Goal: Task Accomplishment & Management: Use online tool/utility

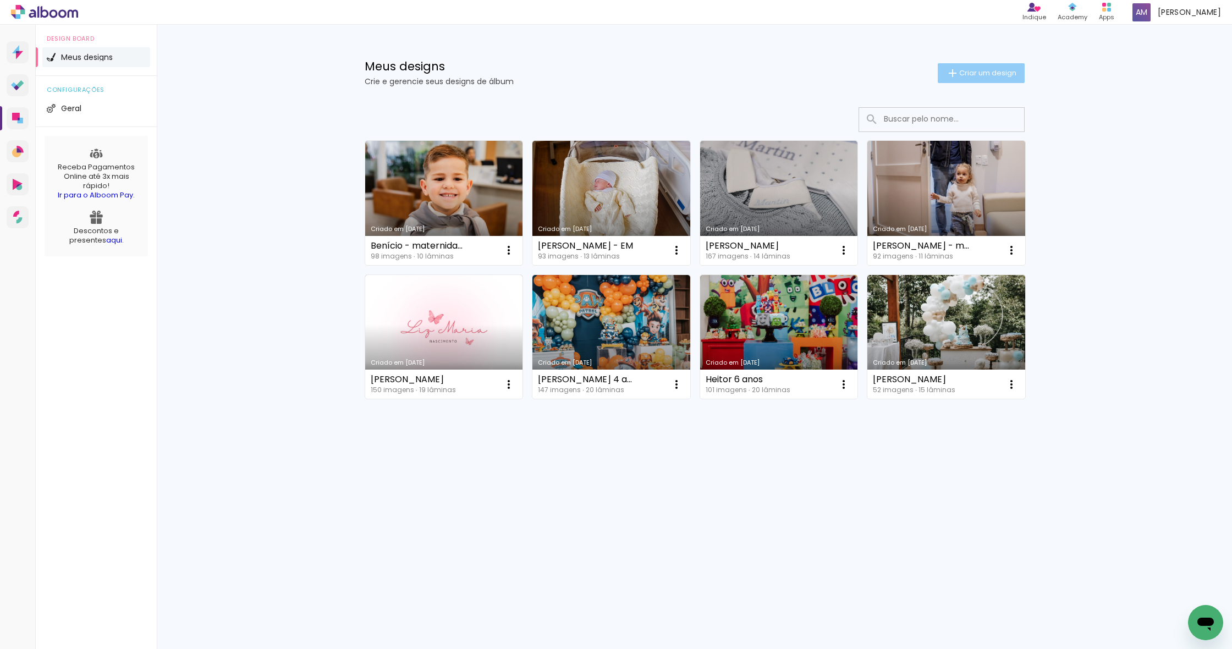
click at [969, 71] on span "Criar um design" at bounding box center [987, 72] width 57 height 7
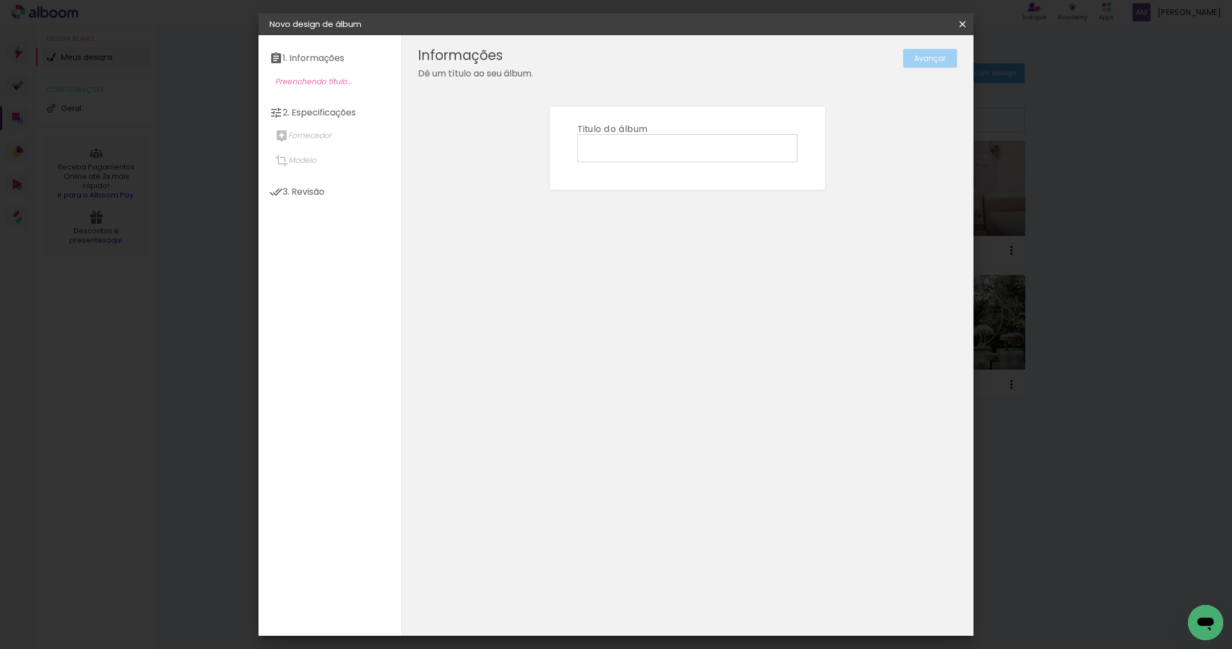
click at [659, 150] on input at bounding box center [687, 147] width 212 height 17
type input "[PERSON_NAME]"
type paper-input "[PERSON_NAME]"
click at [0, 0] on slot "Avançar" at bounding box center [0, 0] width 0 height 0
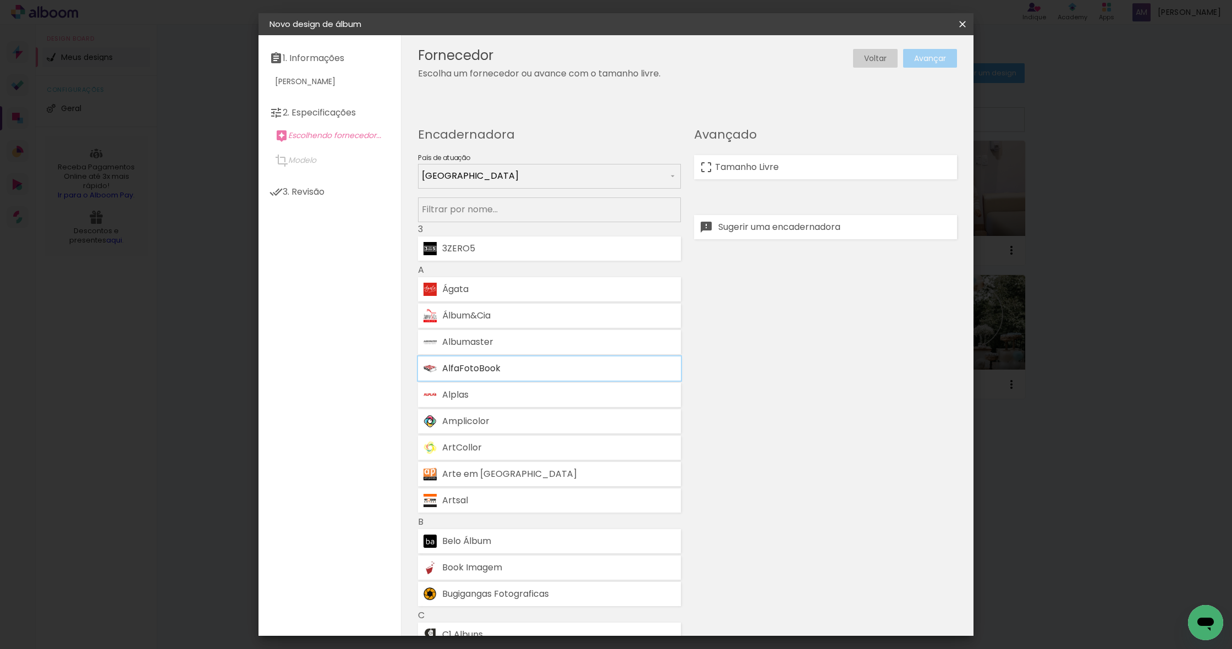
click at [576, 366] on div "AlfaFotoBook" at bounding box center [558, 368] width 233 height 9
click at [934, 67] on paper-button "Avançar" at bounding box center [930, 58] width 54 height 19
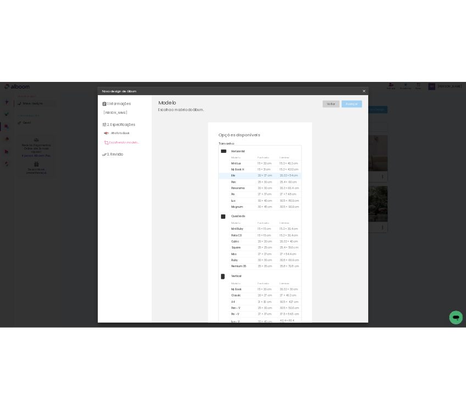
scroll to position [21, 0]
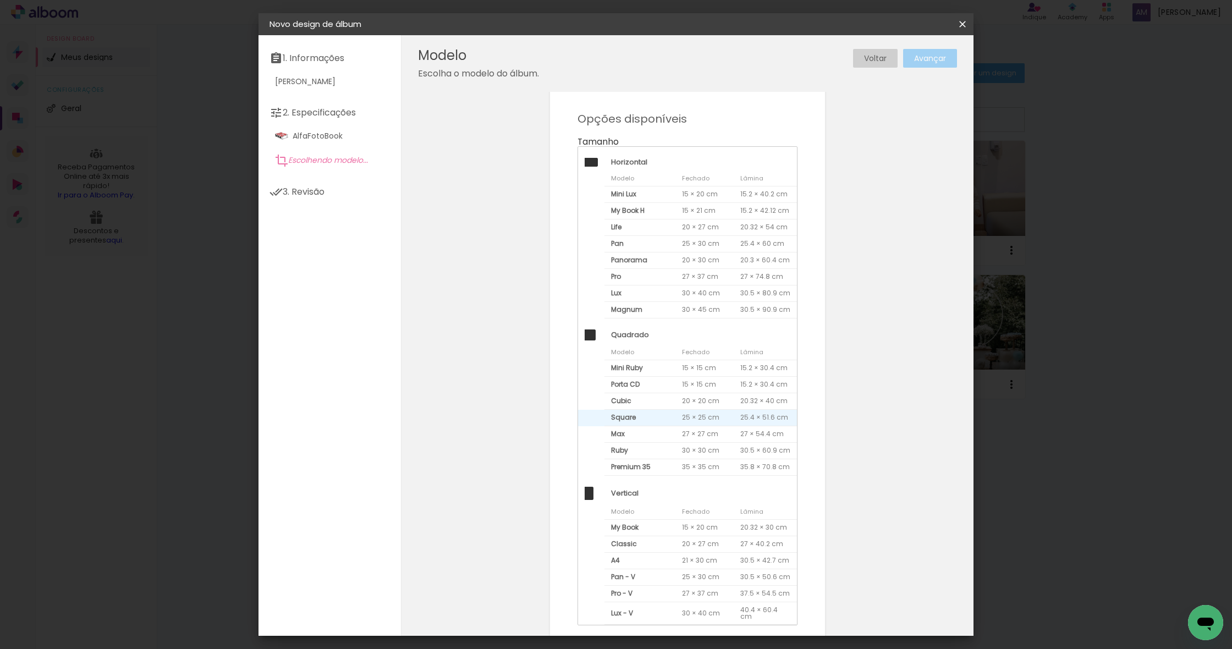
click at [645, 420] on span "Square" at bounding box center [639, 418] width 71 height 16
click at [0, 0] on slot "Avançar" at bounding box center [0, 0] width 0 height 0
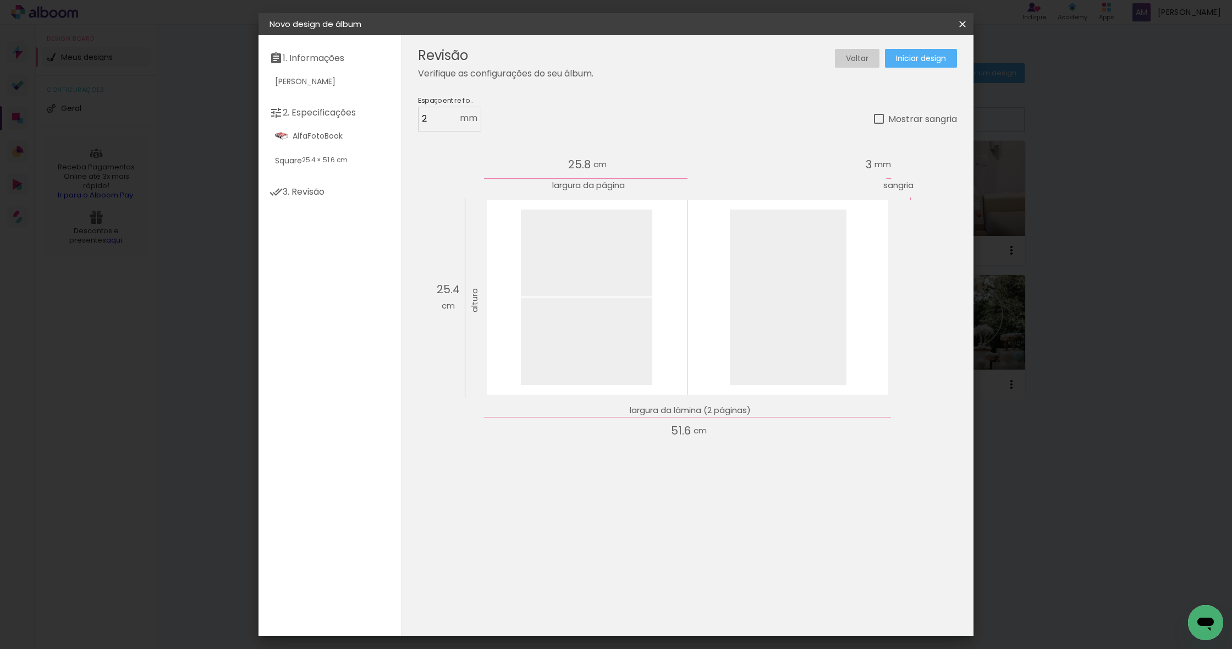
click at [876, 119] on div at bounding box center [879, 119] width 10 height 10
type paper-checkbox "on"
click at [926, 62] on span "Iniciar design" at bounding box center [921, 58] width 50 height 8
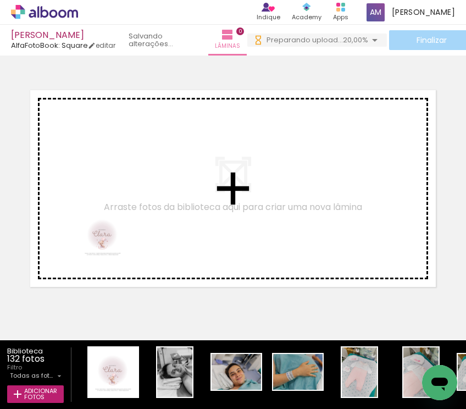
drag, startPoint x: 109, startPoint y: 384, endPoint x: 107, endPoint y: 240, distance: 144.1
click at [107, 240] on quentale-workspace at bounding box center [233, 204] width 466 height 409
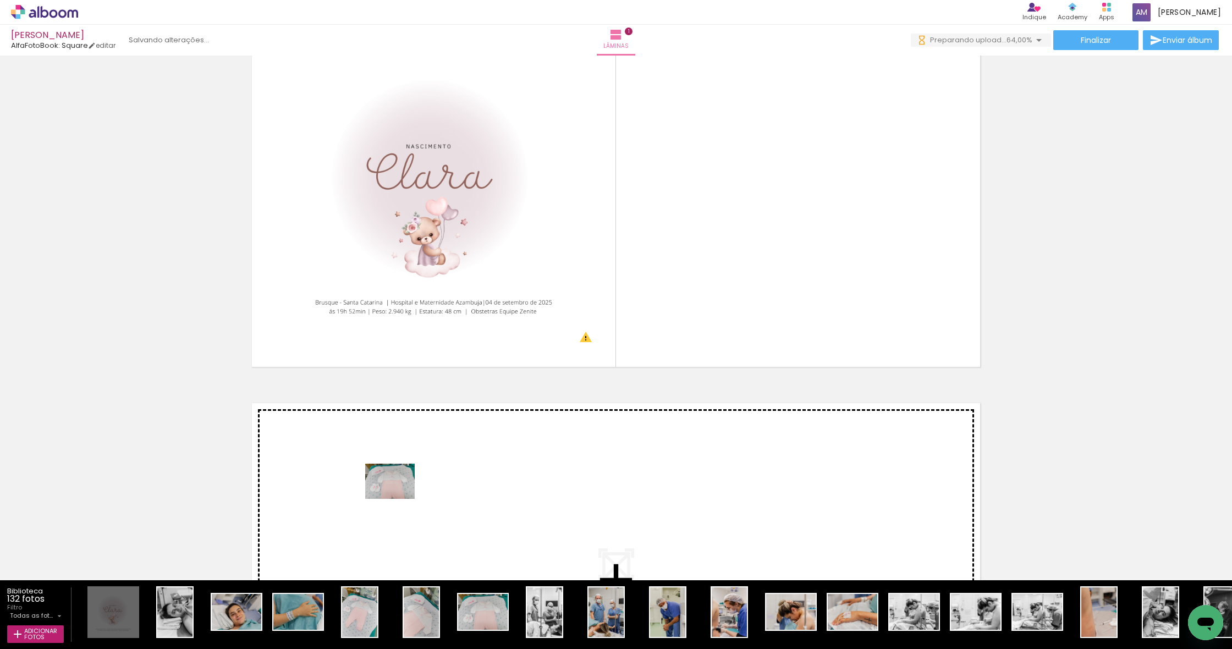
drag, startPoint x: 472, startPoint y: 619, endPoint x: 398, endPoint y: 497, distance: 143.1
click at [398, 497] on quentale-workspace at bounding box center [616, 324] width 1232 height 649
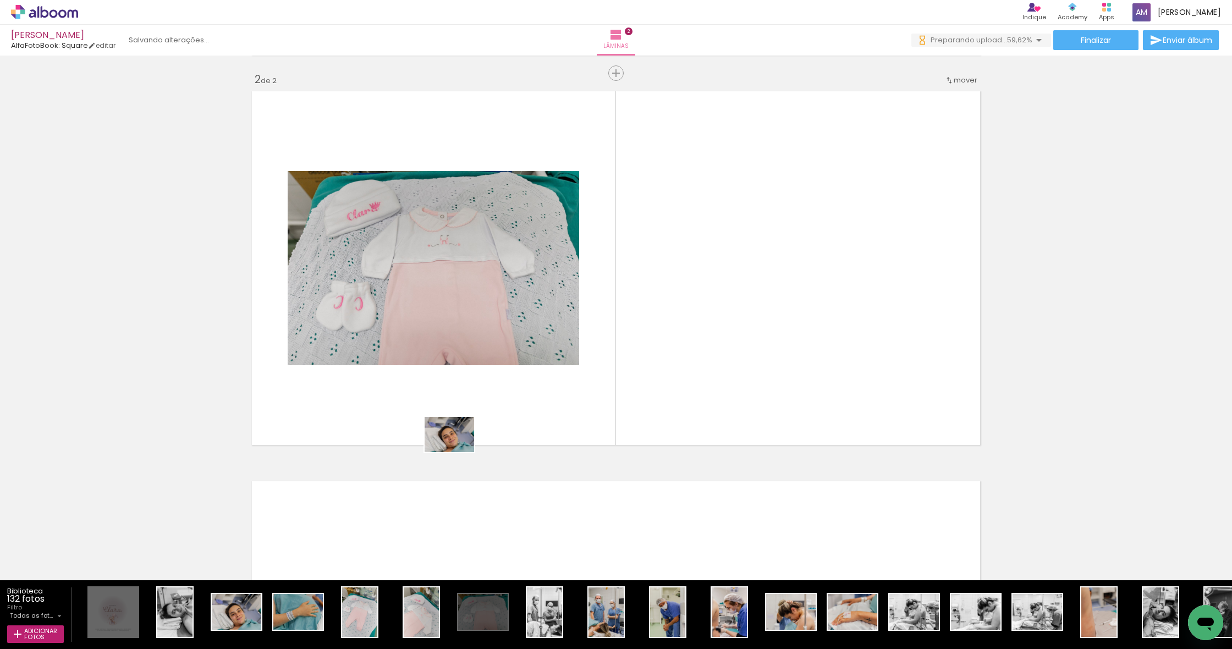
drag, startPoint x: 246, startPoint y: 615, endPoint x: 457, endPoint y: 450, distance: 268.3
click at [458, 450] on quentale-workspace at bounding box center [616, 324] width 1232 height 649
click at [457, 450] on div "Inserir lâmina 1 de 2 Inserir lâmina 2 de 2 O Designbox precisará aumentar a su…" at bounding box center [616, 254] width 1232 height 1170
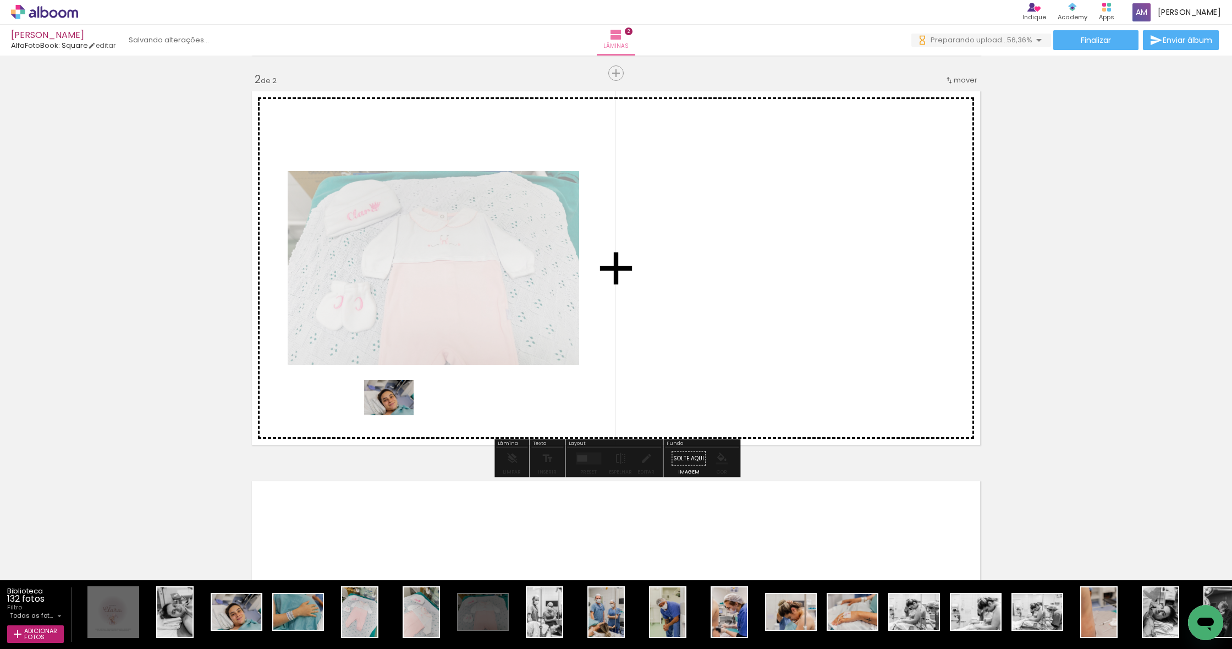
drag, startPoint x: 249, startPoint y: 620, endPoint x: 397, endPoint y: 413, distance: 254.6
click at [397, 413] on quentale-workspace at bounding box center [616, 324] width 1232 height 649
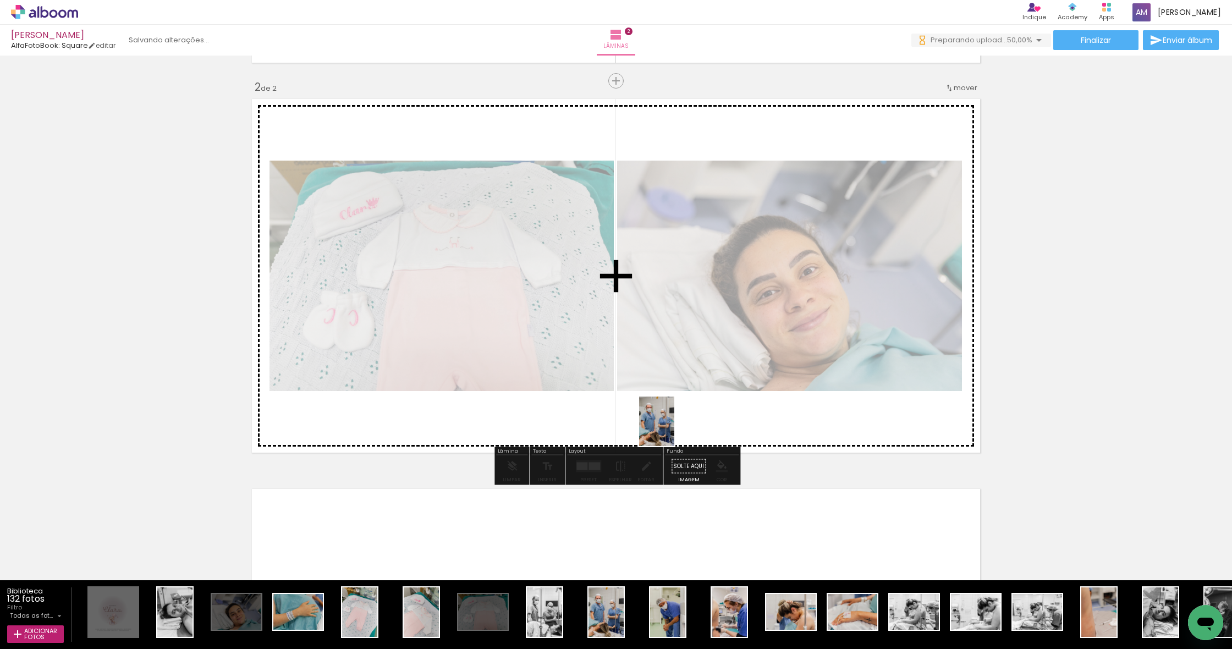
drag, startPoint x: 606, startPoint y: 636, endPoint x: 672, endPoint y: 429, distance: 216.5
click at [672, 429] on quentale-workspace at bounding box center [616, 324] width 1232 height 649
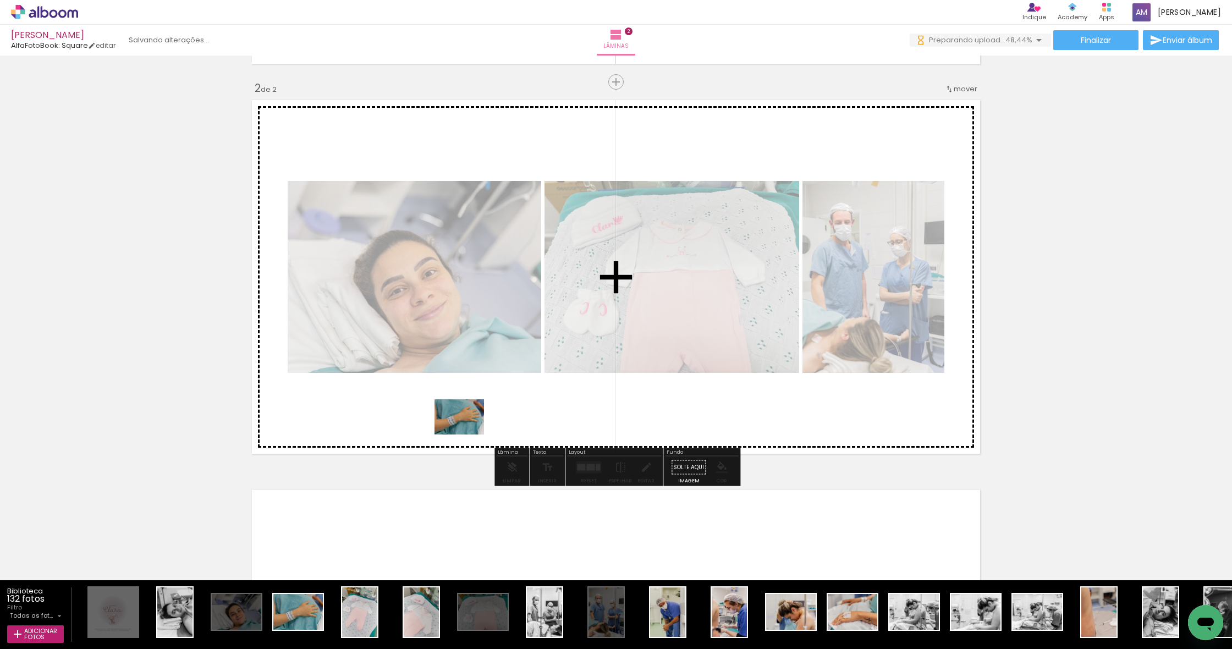
drag, startPoint x: 304, startPoint y: 617, endPoint x: 467, endPoint y: 432, distance: 247.4
click at [467, 432] on quentale-workspace at bounding box center [616, 324] width 1232 height 649
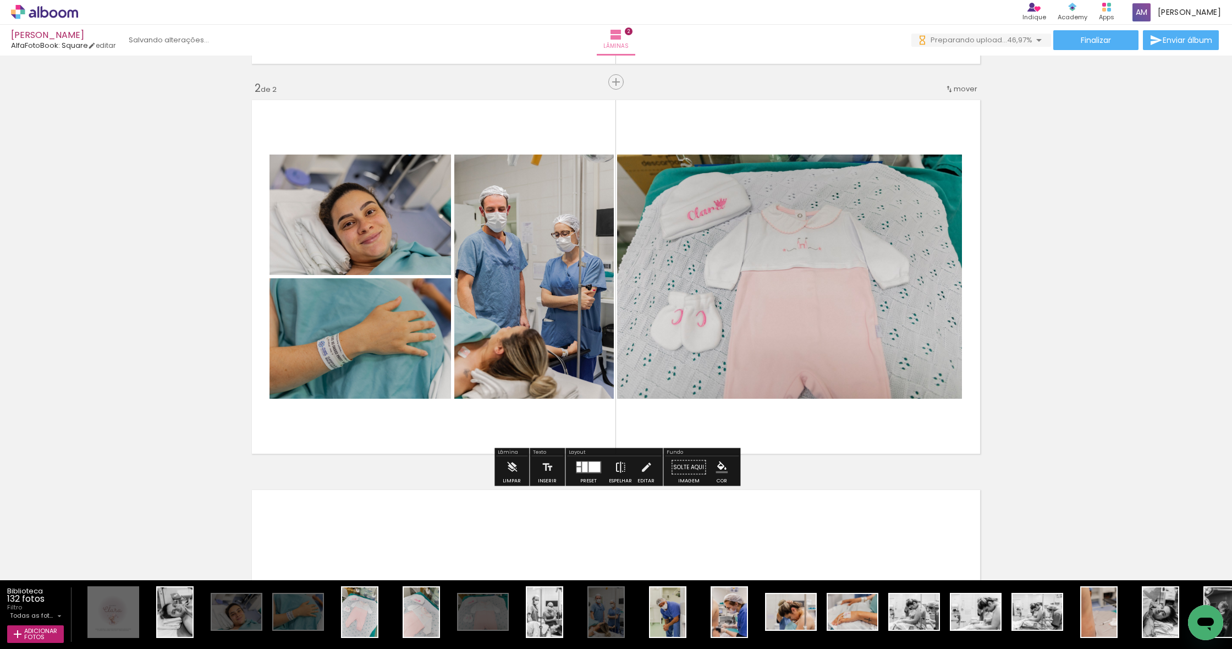
click at [615, 475] on iron-icon at bounding box center [620, 467] width 12 height 22
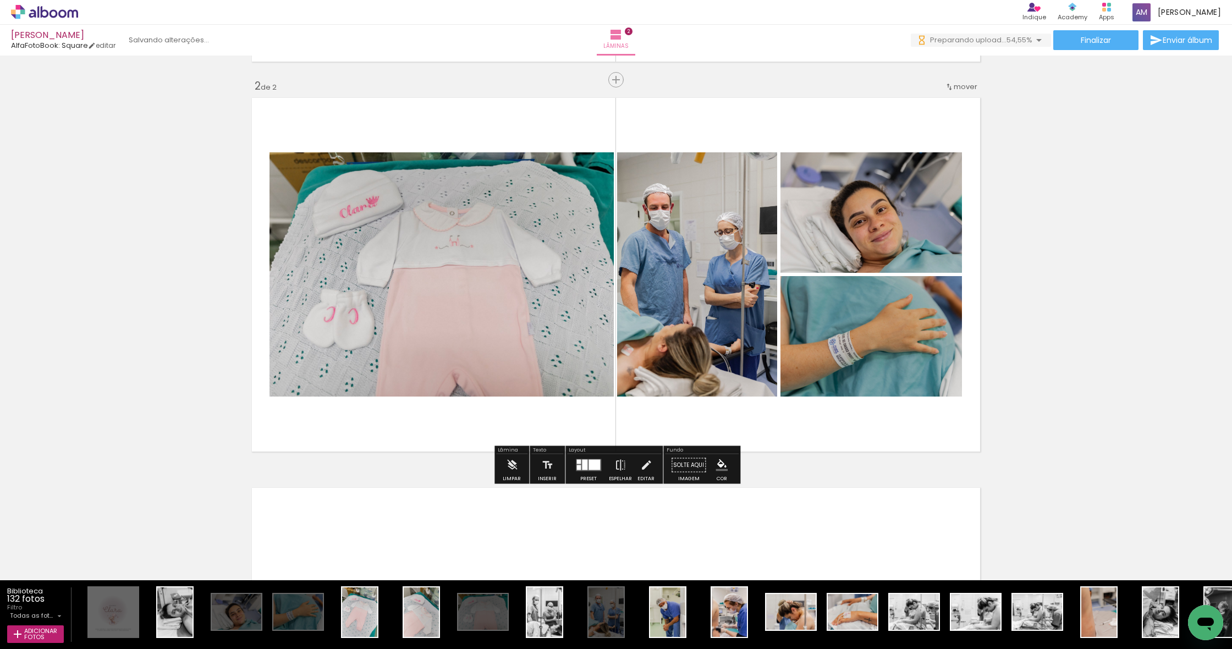
click at [575, 473] on div at bounding box center [589, 465] width 30 height 22
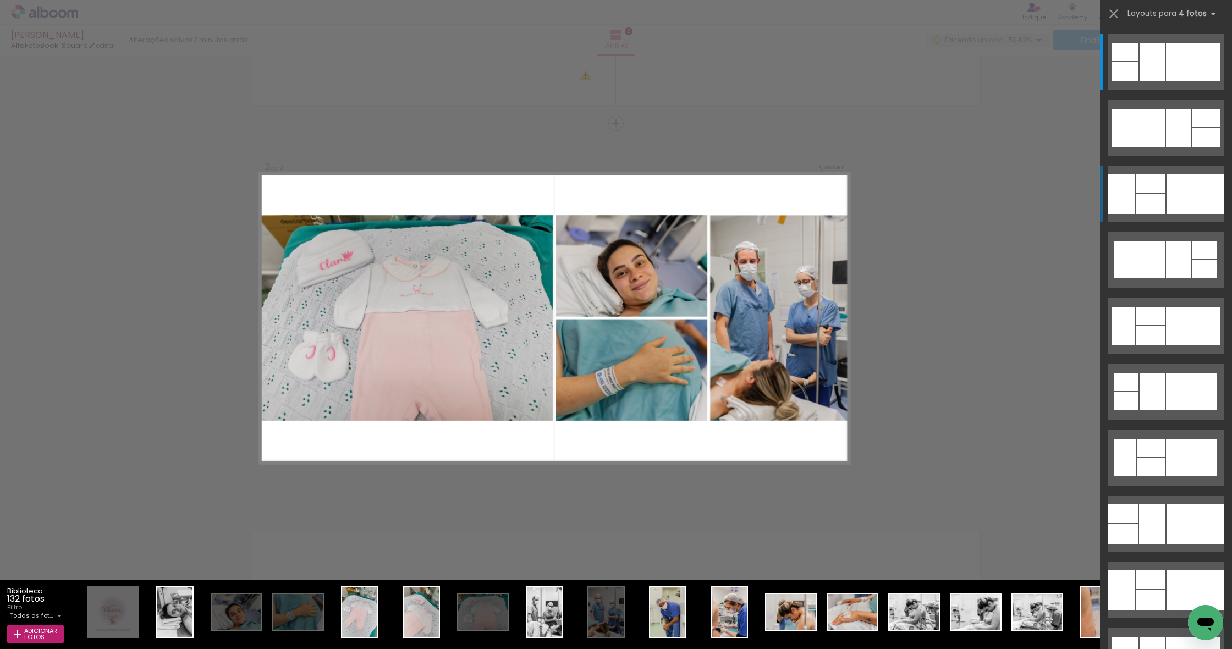
click at [1144, 190] on div at bounding box center [1151, 183] width 30 height 19
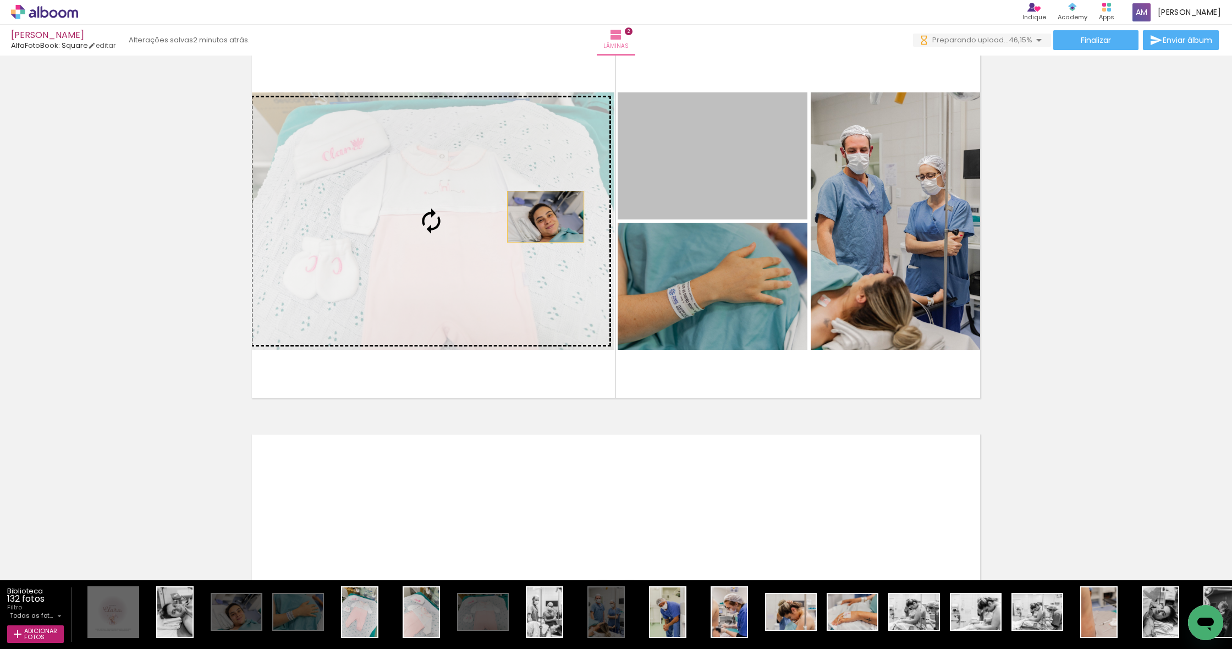
drag, startPoint x: 717, startPoint y: 170, endPoint x: 546, endPoint y: 209, distance: 175.8
click at [0, 0] on slot at bounding box center [0, 0] width 0 height 0
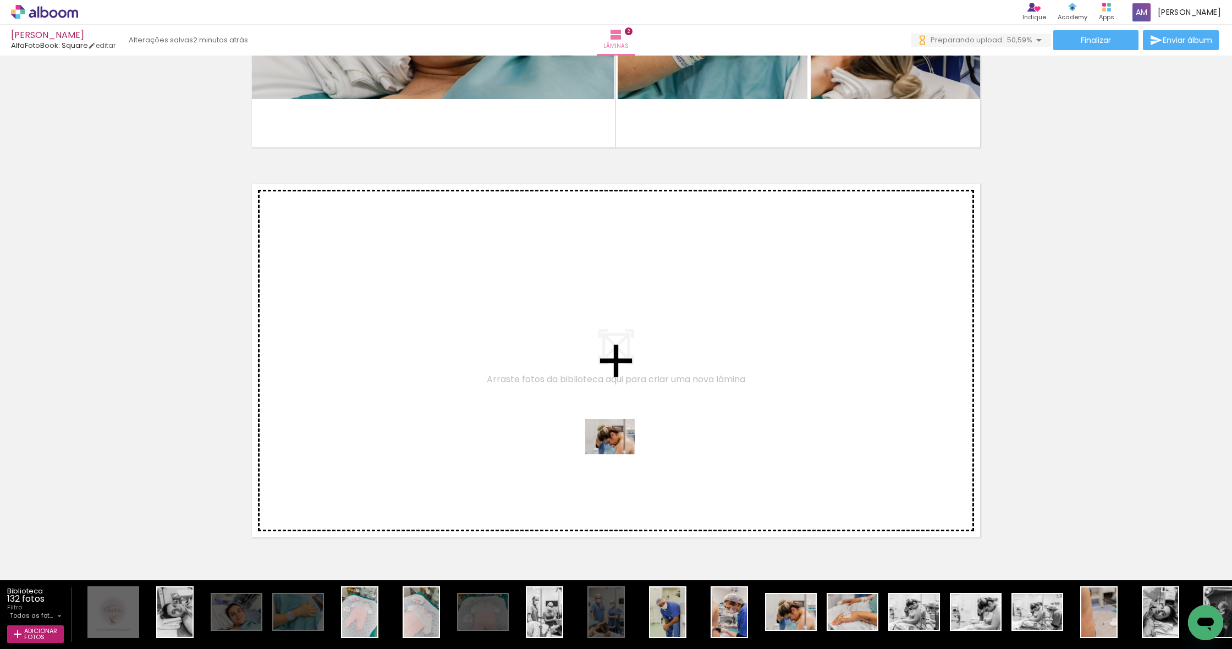
drag, startPoint x: 801, startPoint y: 624, endPoint x: 601, endPoint y: 442, distance: 270.6
click at [601, 442] on quentale-workspace at bounding box center [616, 324] width 1232 height 649
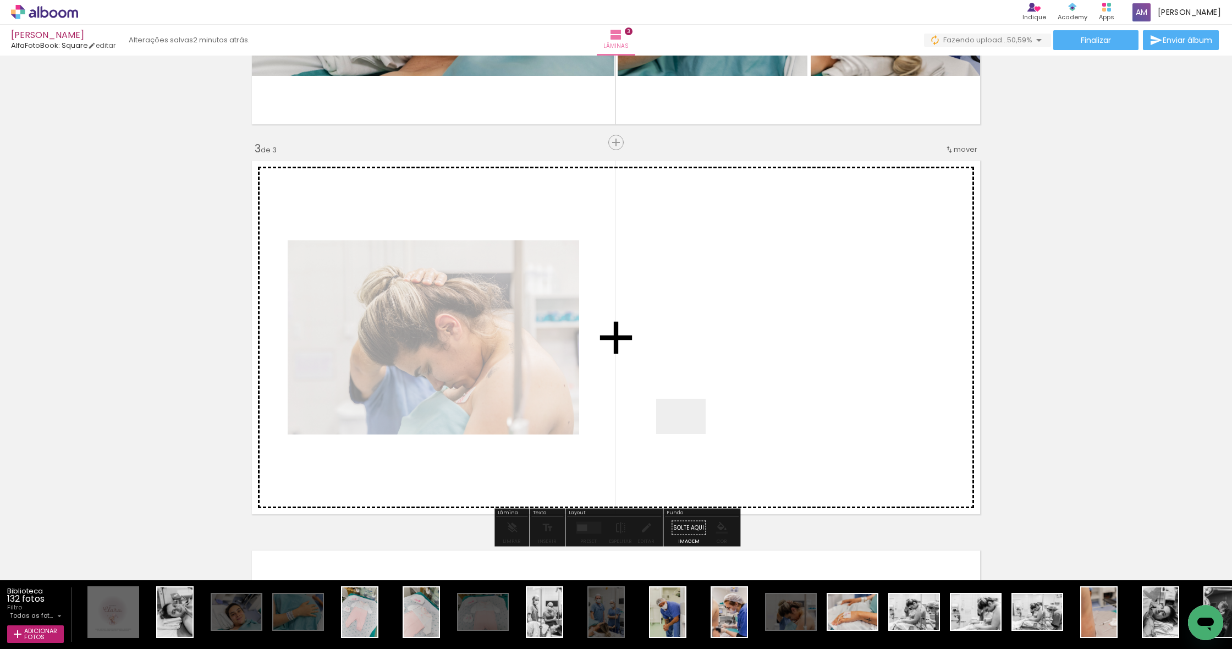
drag, startPoint x: 848, startPoint y: 620, endPoint x: 689, endPoint y: 432, distance: 246.7
click at [689, 432] on quentale-workspace at bounding box center [616, 324] width 1232 height 649
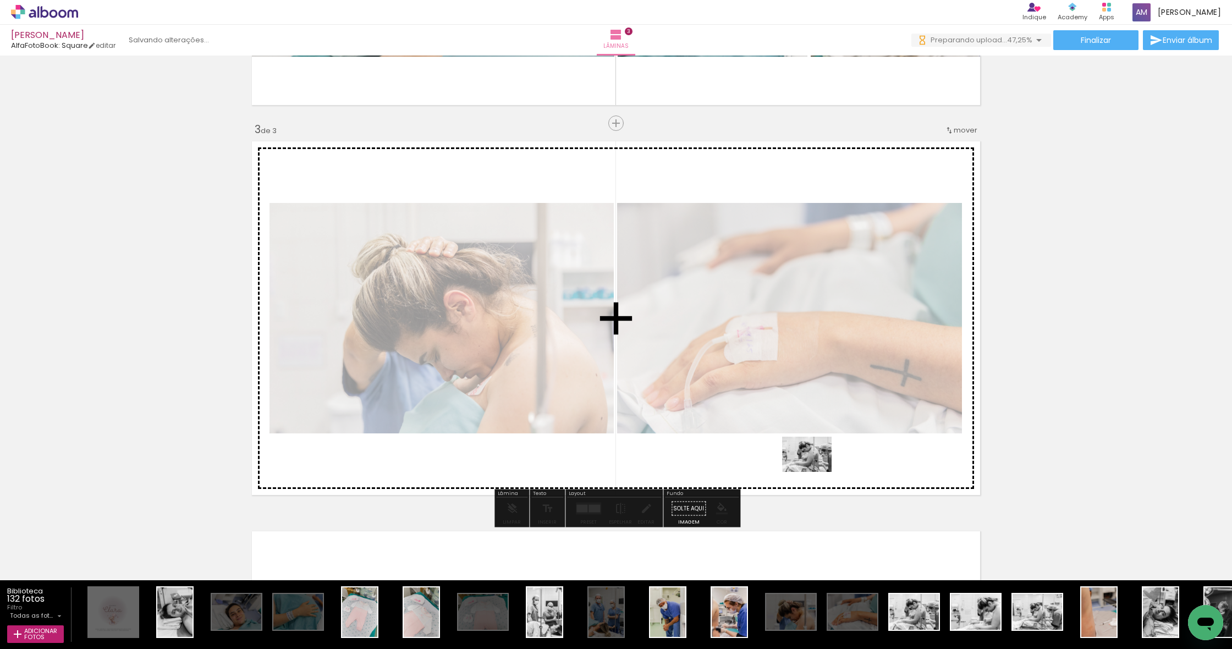
drag, startPoint x: 930, startPoint y: 617, endPoint x: 815, endPoint y: 470, distance: 186.9
click at [815, 470] on quentale-workspace at bounding box center [616, 324] width 1232 height 649
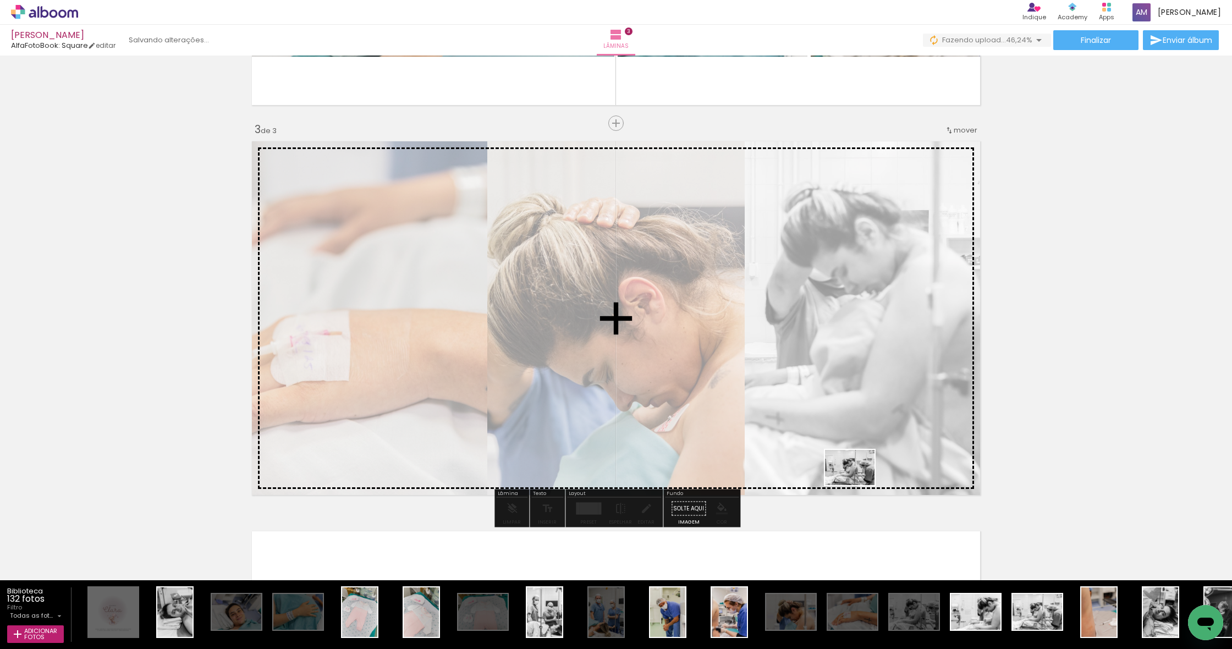
drag, startPoint x: 1030, startPoint y: 602, endPoint x: 858, endPoint y: 483, distance: 209.1
click at [858, 483] on quentale-workspace at bounding box center [616, 324] width 1232 height 649
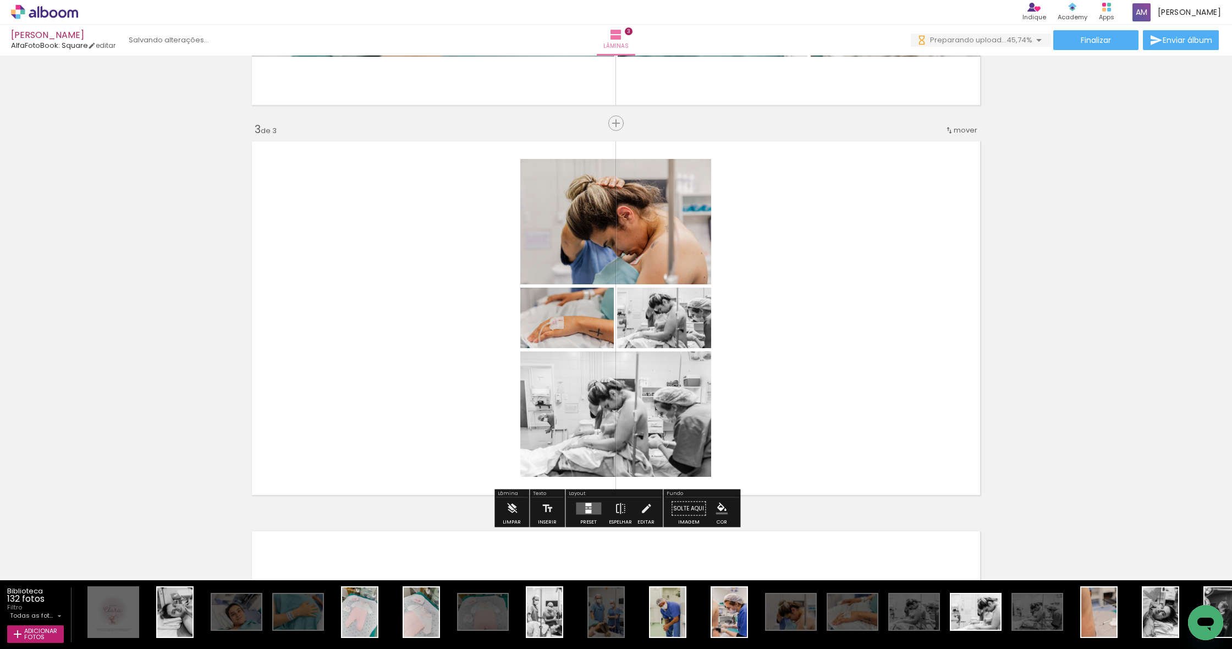
click at [581, 508] on quentale-layouter at bounding box center [588, 509] width 25 height 12
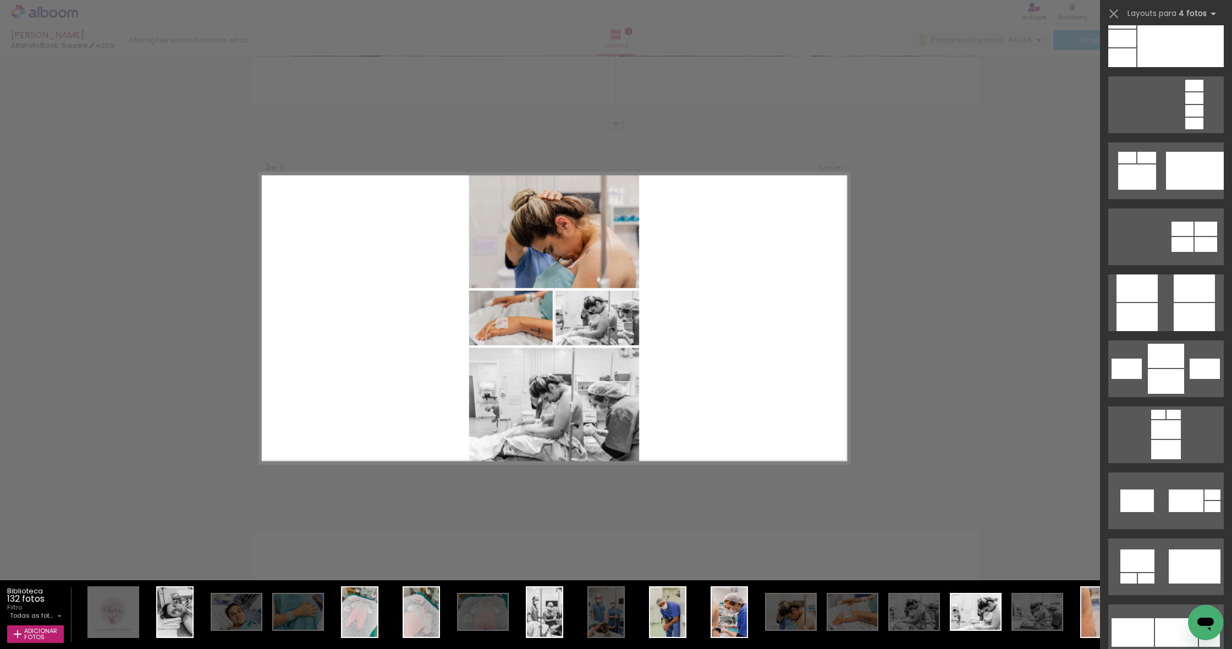
scroll to position [3627, 0]
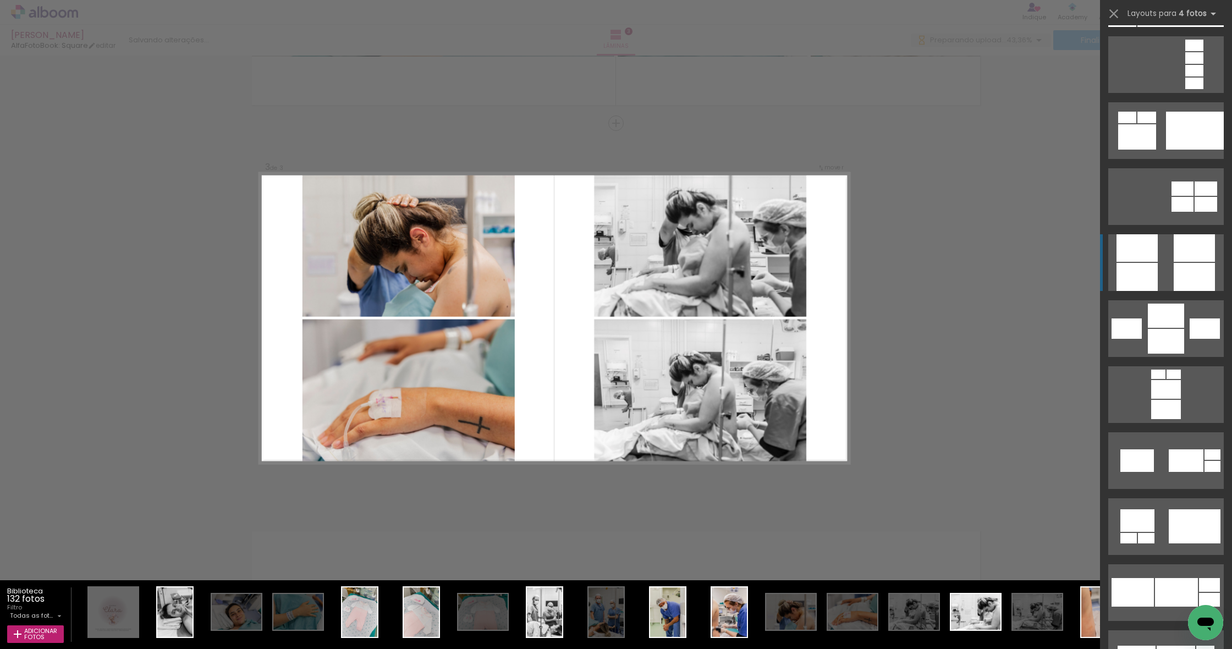
click at [1172, 270] on quentale-layouter at bounding box center [1165, 262] width 115 height 57
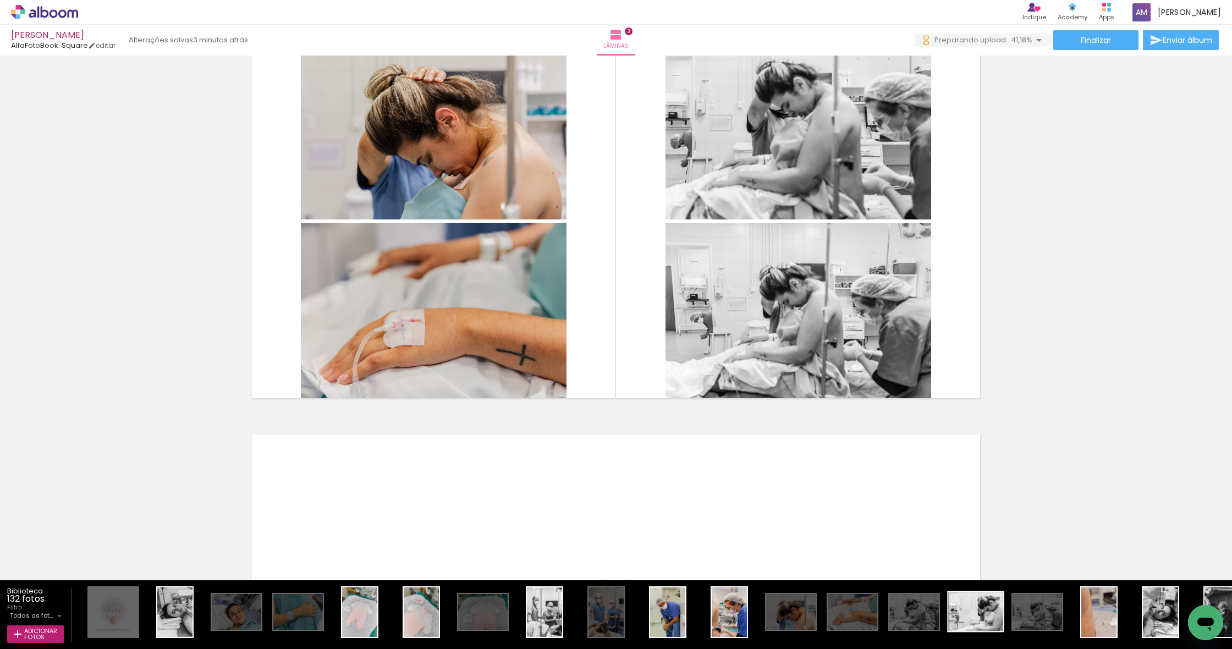
scroll to position [0, 0]
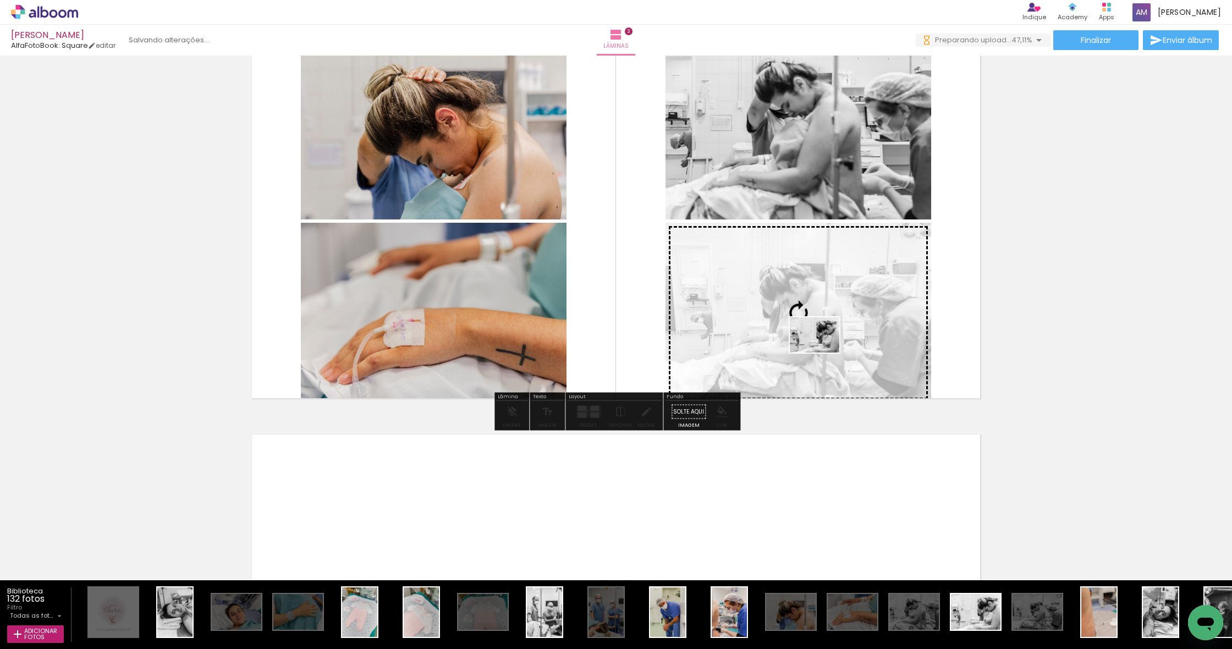
drag, startPoint x: 981, startPoint y: 615, endPoint x: 823, endPoint y: 350, distance: 308.0
click at [823, 350] on quentale-workspace at bounding box center [616, 324] width 1232 height 649
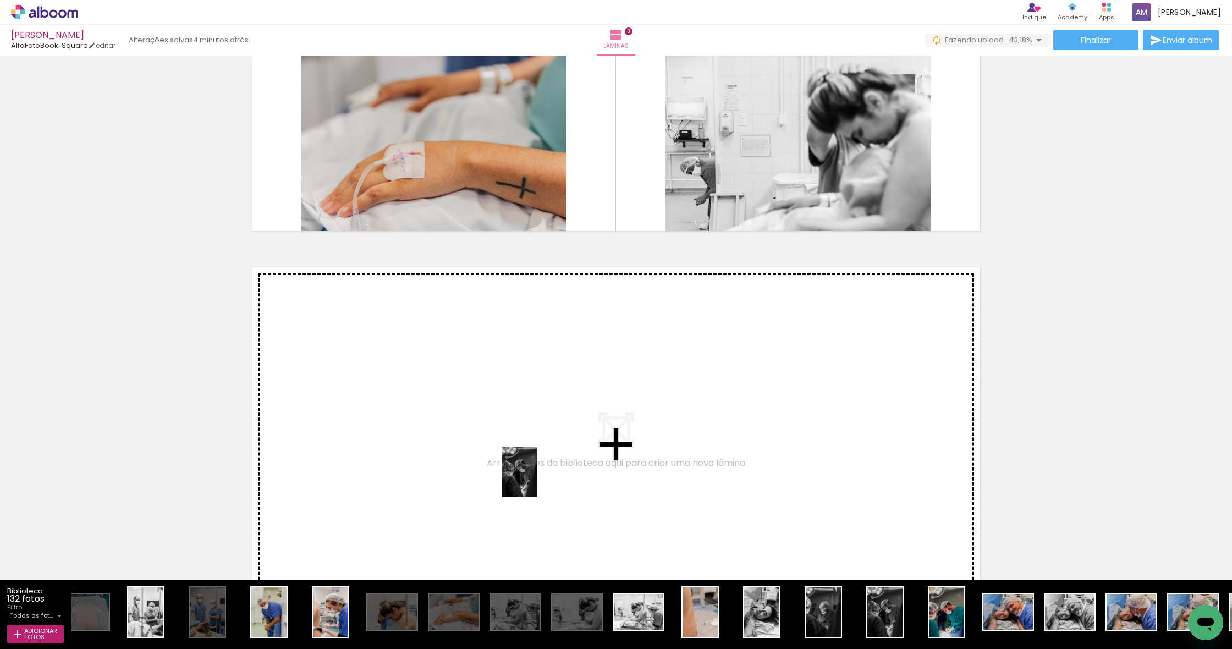
drag, startPoint x: 888, startPoint y: 626, endPoint x: 535, endPoint y: 480, distance: 382.5
click at [535, 480] on quentale-workspace at bounding box center [616, 324] width 1232 height 649
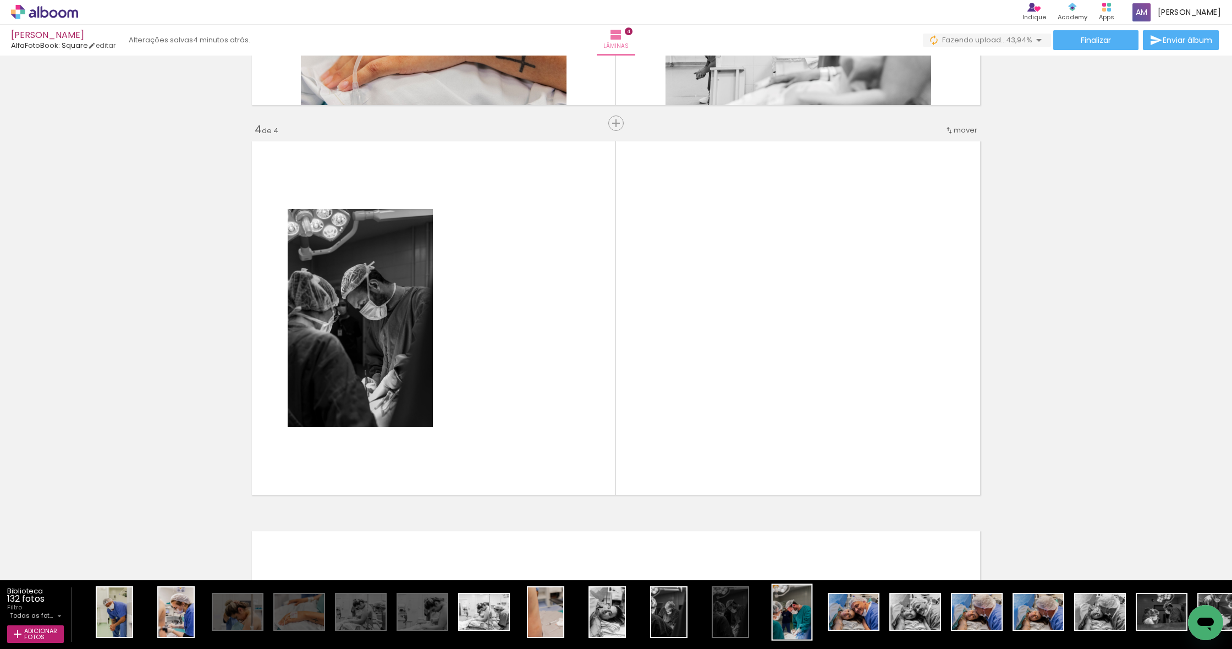
scroll to position [0, 555]
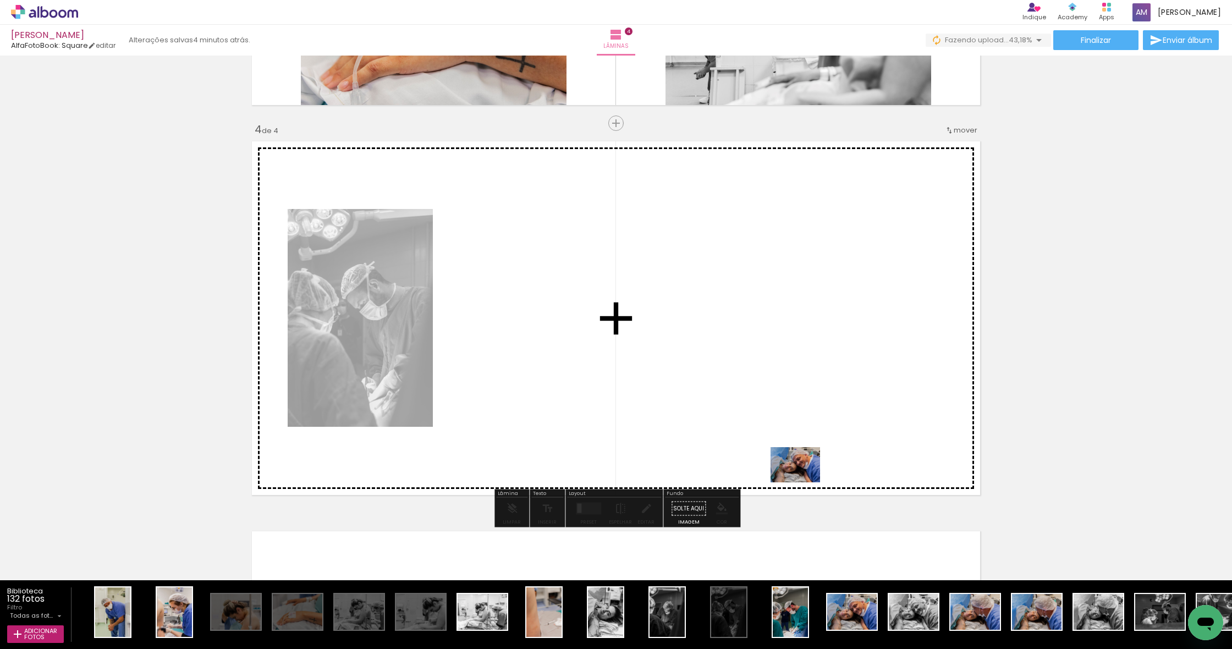
drag, startPoint x: 860, startPoint y: 614, endPoint x: 803, endPoint y: 480, distance: 145.4
click at [803, 480] on quentale-workspace at bounding box center [616, 324] width 1232 height 649
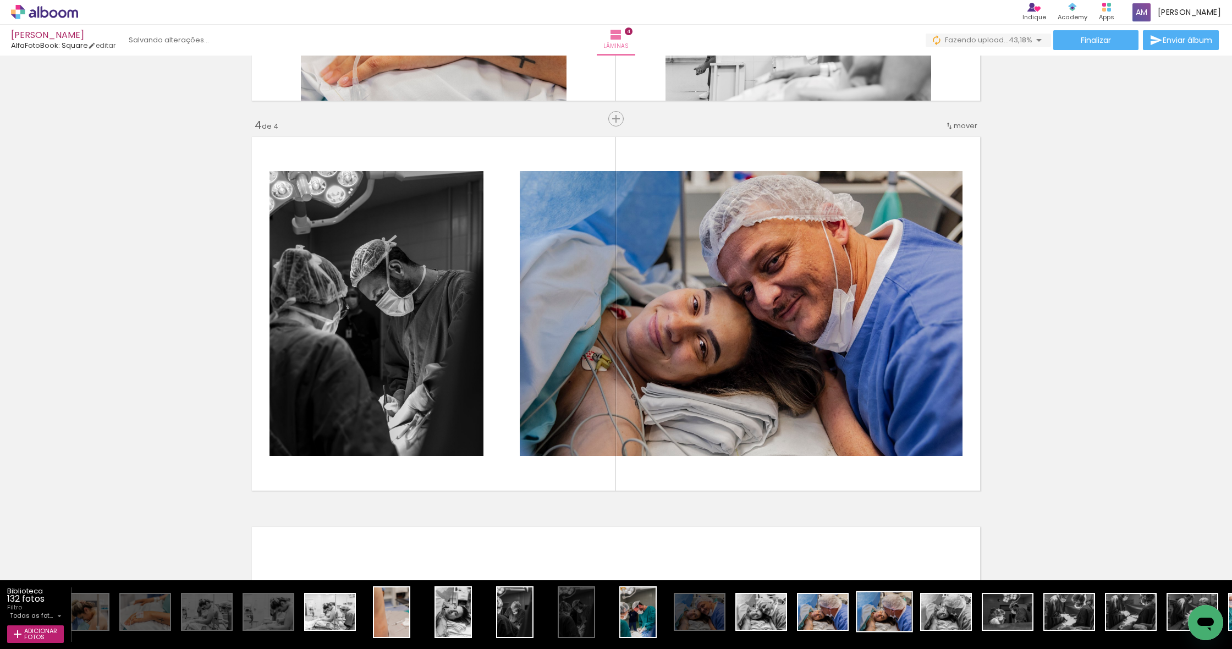
scroll to position [0, 728]
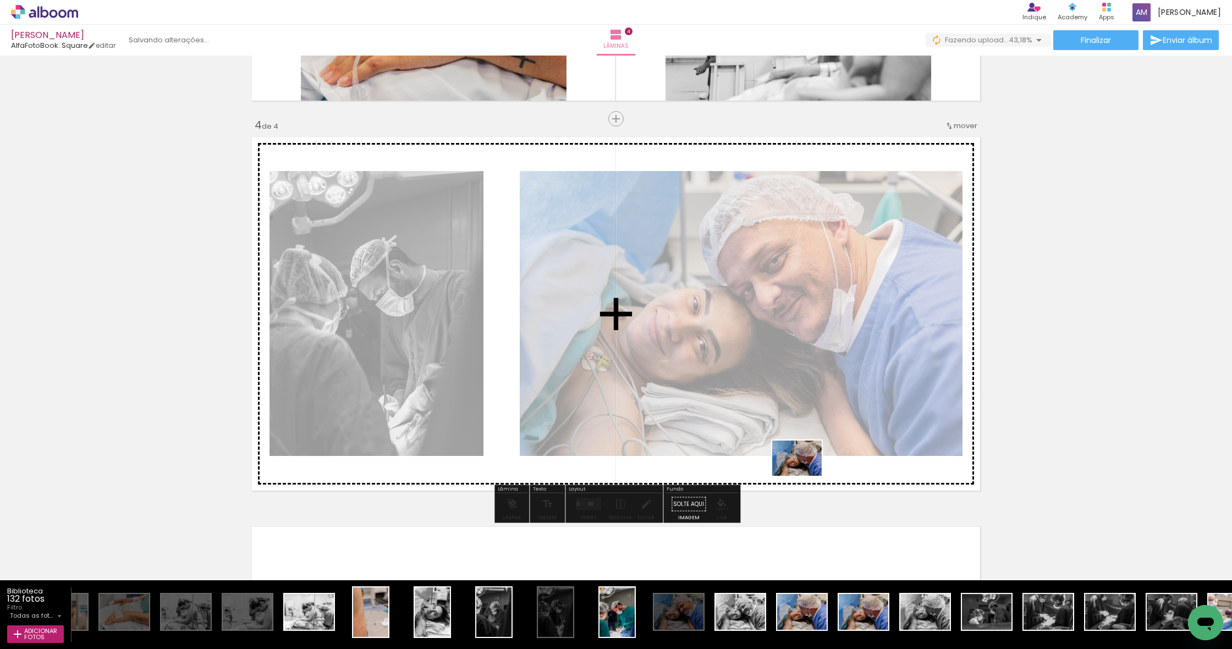
drag, startPoint x: 861, startPoint y: 628, endPoint x: 805, endPoint y: 473, distance: 164.4
click at [805, 473] on quentale-workspace at bounding box center [616, 324] width 1232 height 649
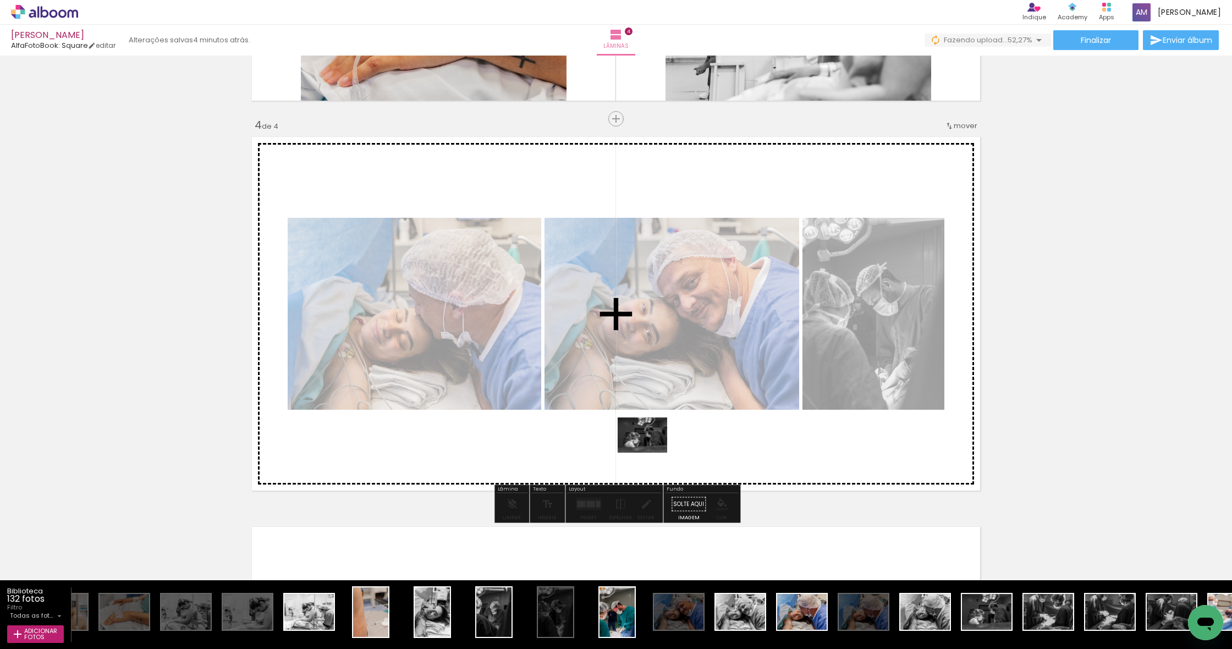
drag, startPoint x: 988, startPoint y: 620, endPoint x: 651, endPoint y: 450, distance: 377.8
click at [651, 450] on quentale-workspace at bounding box center [616, 324] width 1232 height 649
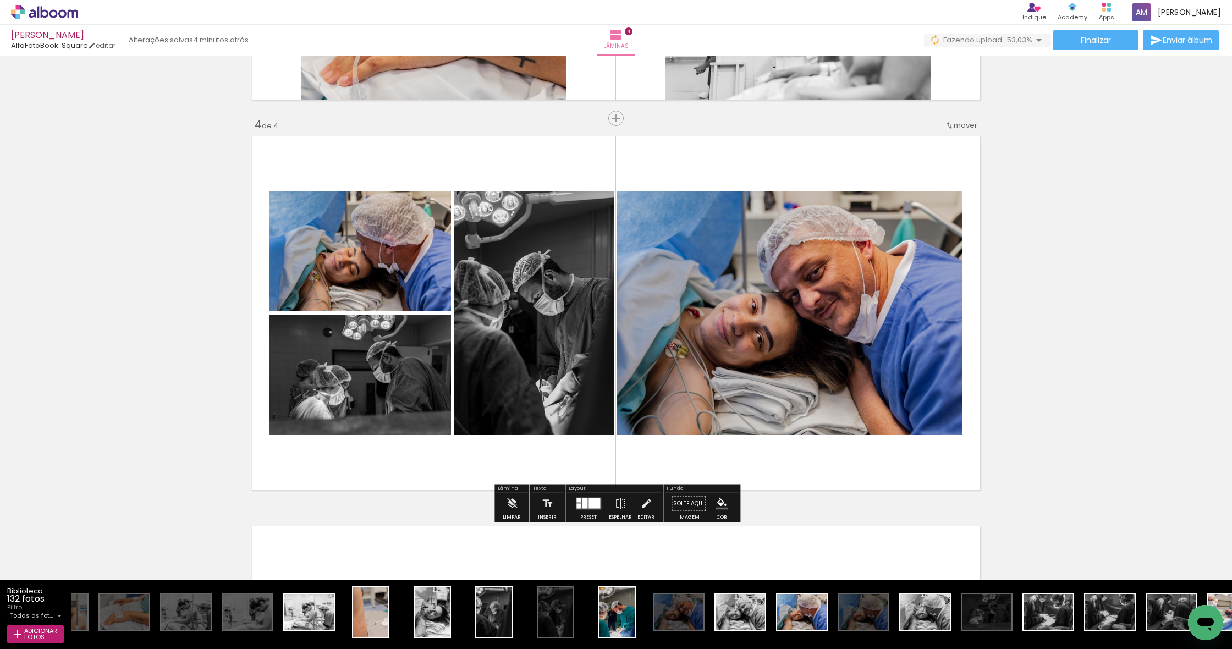
scroll to position [1151, 0]
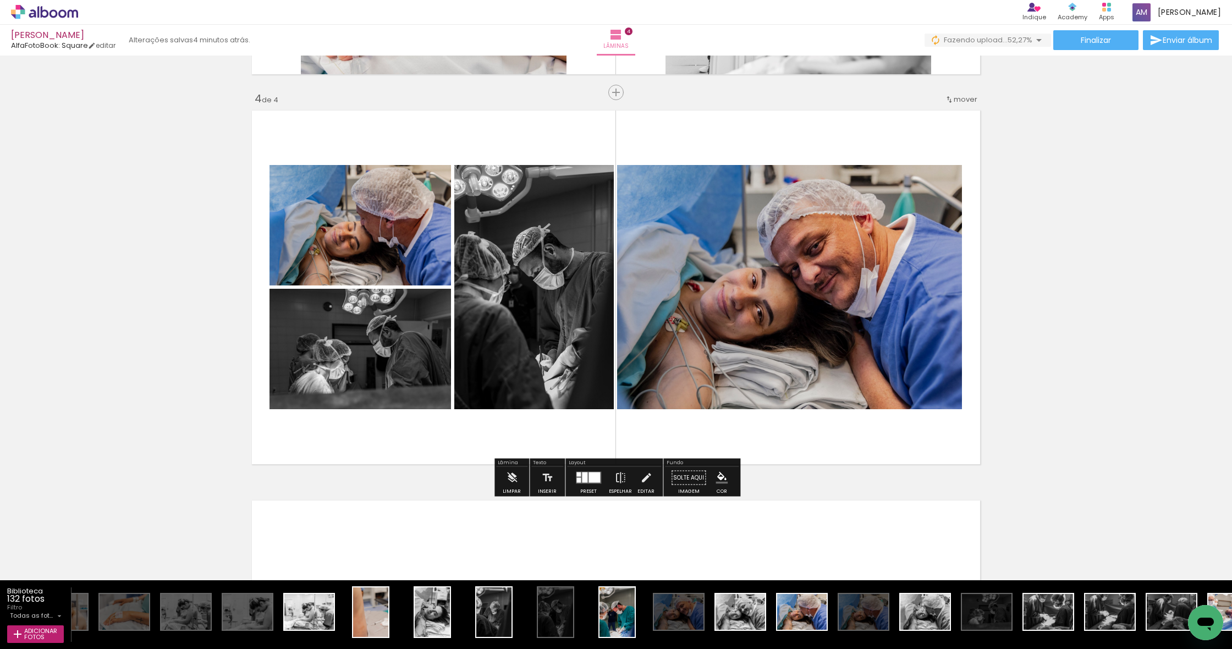
click at [590, 486] on div at bounding box center [589, 478] width 30 height 22
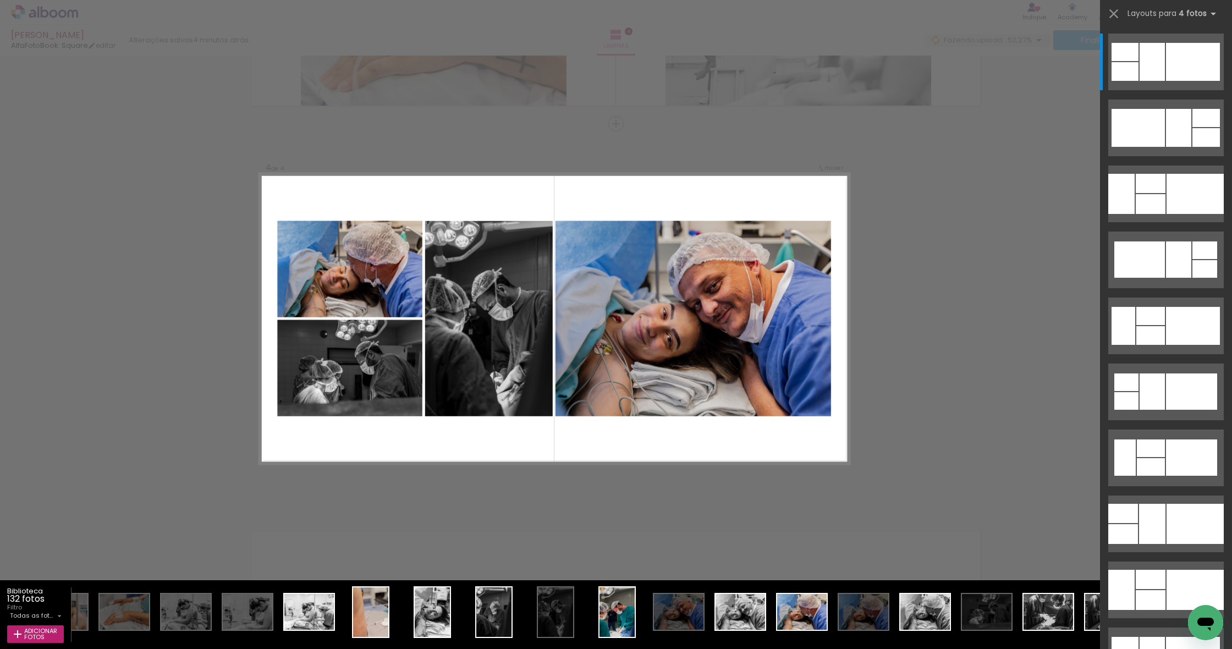
scroll to position [0, 0]
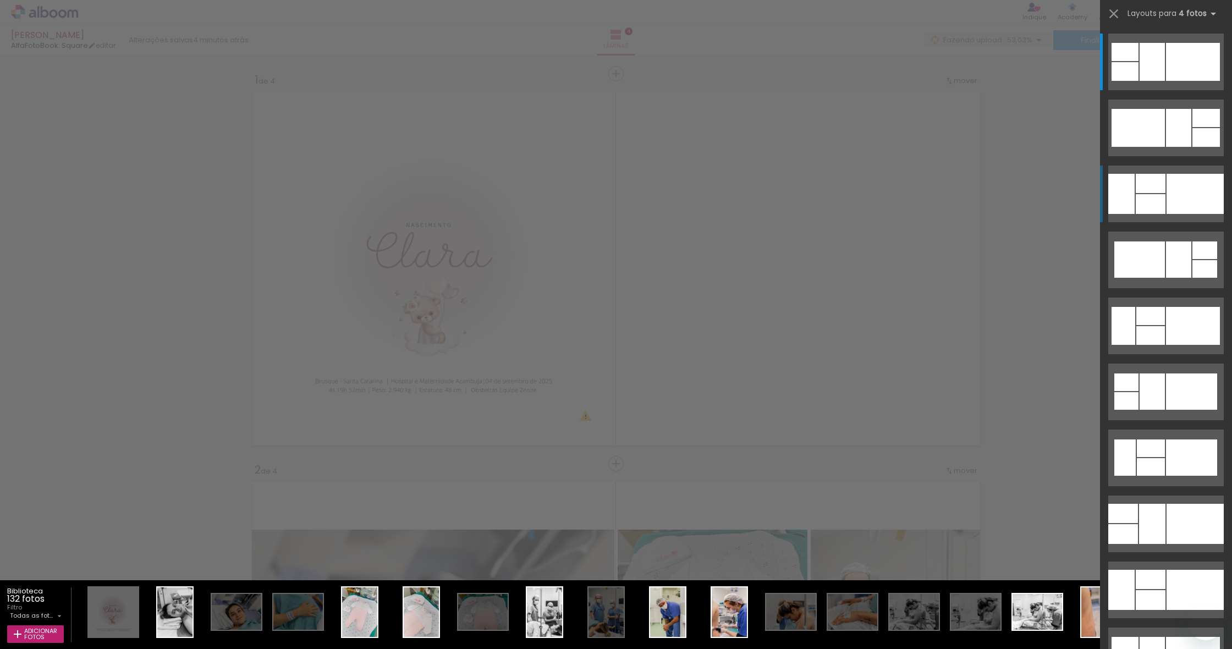
click at [1163, 200] on div at bounding box center [1151, 204] width 30 height 20
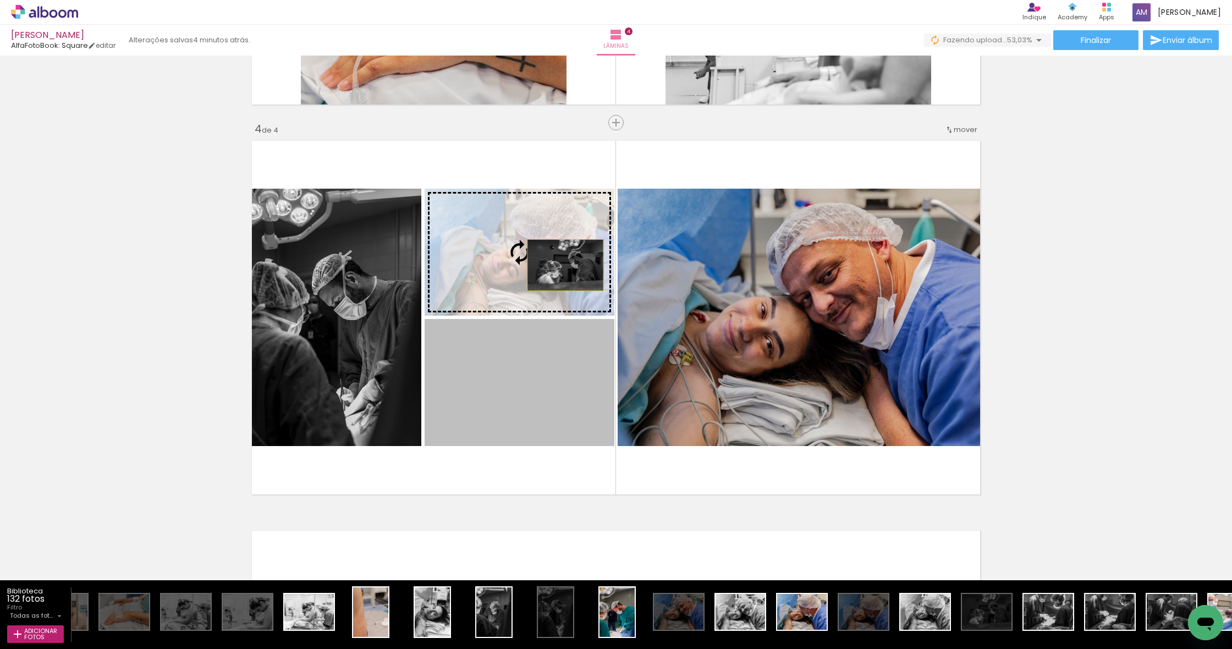
drag, startPoint x: 579, startPoint y: 381, endPoint x: 564, endPoint y: 247, distance: 134.5
click at [0, 0] on slot at bounding box center [0, 0] width 0 height 0
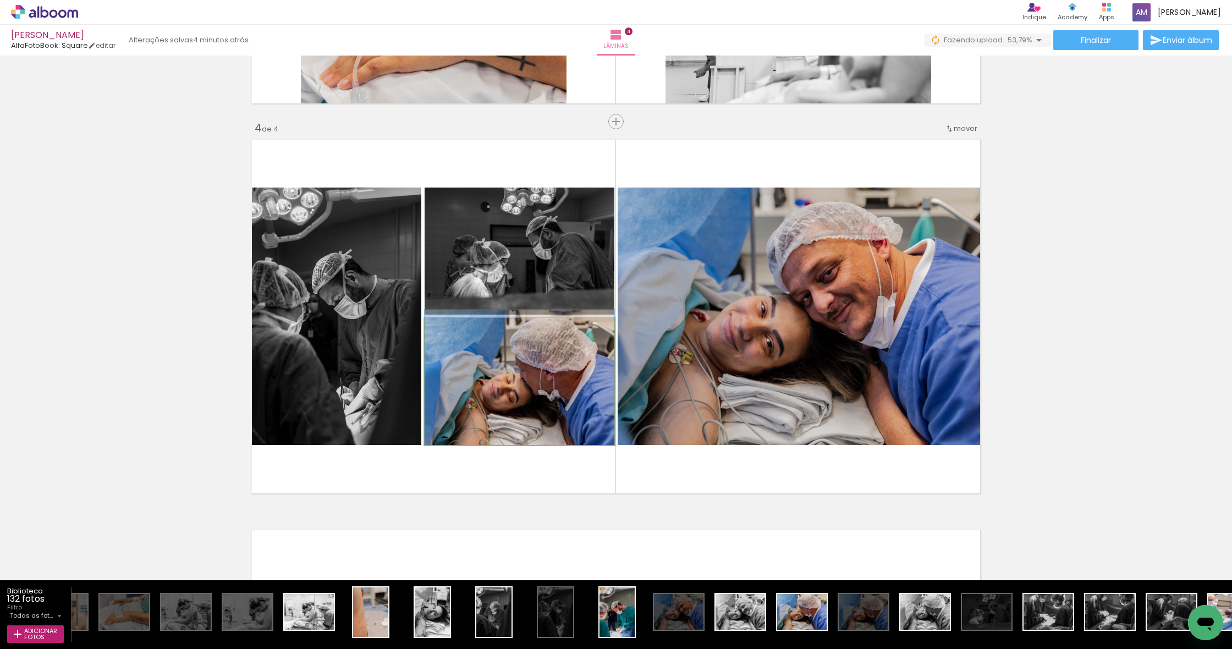
scroll to position [1122, 0]
drag, startPoint x: 536, startPoint y: 387, endPoint x: 577, endPoint y: 368, distance: 44.8
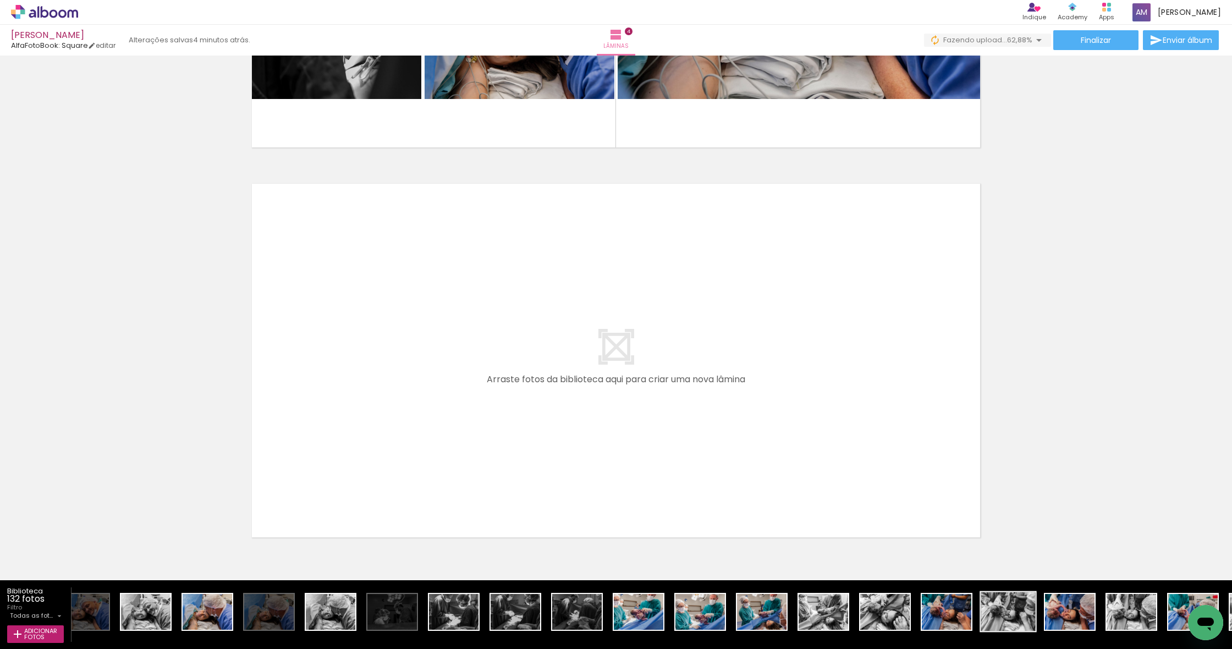
scroll to position [0, 1331]
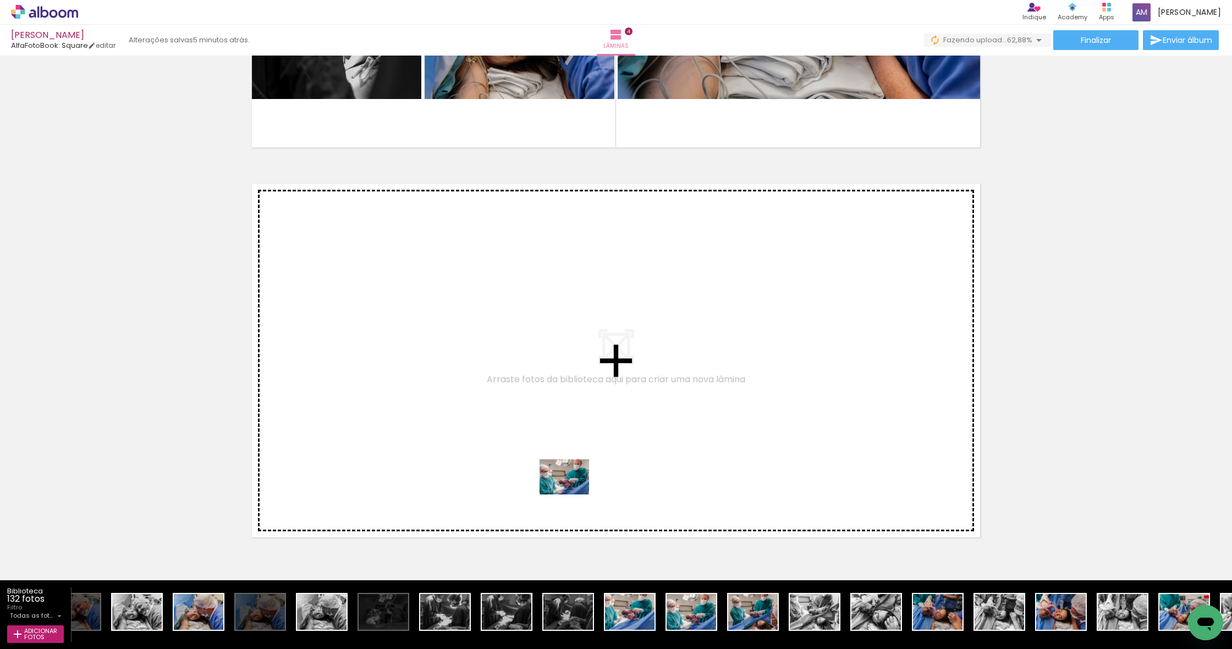
drag, startPoint x: 699, startPoint y: 621, endPoint x: 572, endPoint y: 492, distance: 180.4
click at [572, 492] on quentale-workspace at bounding box center [616, 324] width 1232 height 649
